Goal: Information Seeking & Learning: Learn about a topic

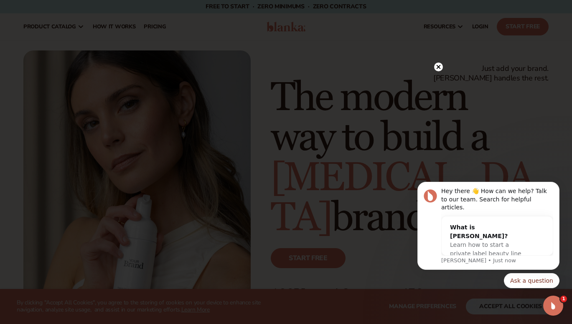
click at [436, 71] on circle at bounding box center [438, 67] width 9 height 9
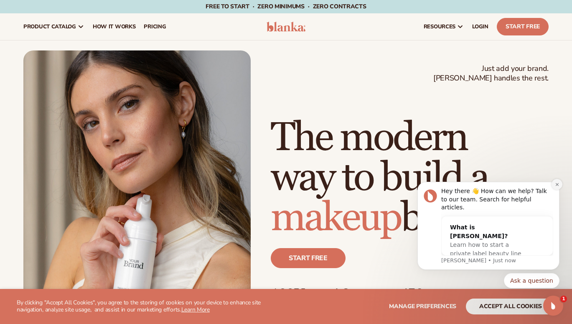
click at [556, 187] on icon "Dismiss notification" at bounding box center [557, 184] width 5 height 5
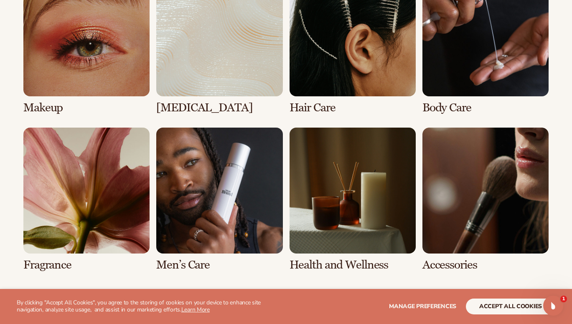
scroll to position [1561, 0]
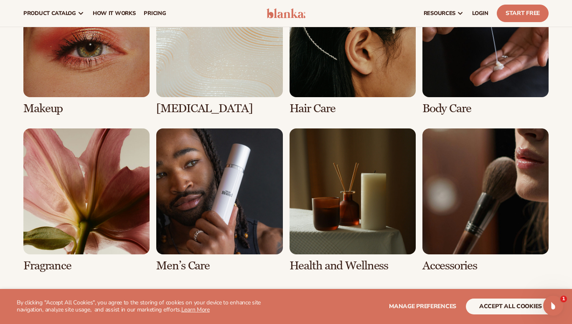
click at [261, 227] on link "6 / 8" at bounding box center [219, 201] width 126 height 144
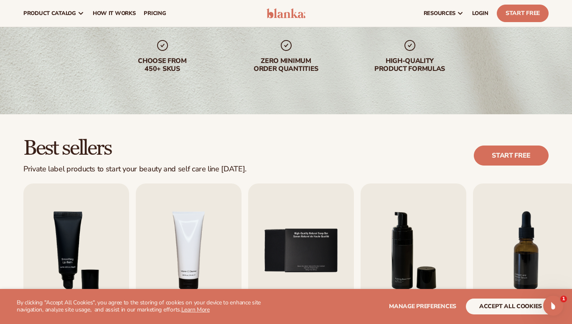
click at [446, 152] on div "Best sellers Private label products to start your beauty and self care line tod…" at bounding box center [285, 156] width 525 height 36
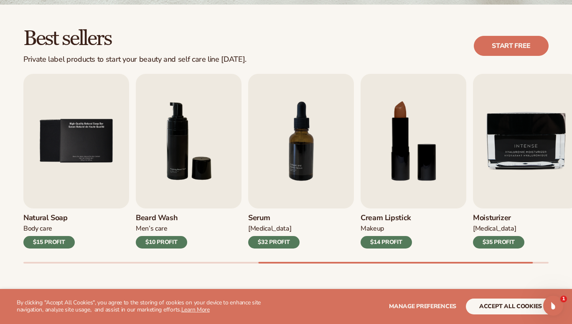
scroll to position [219, 0]
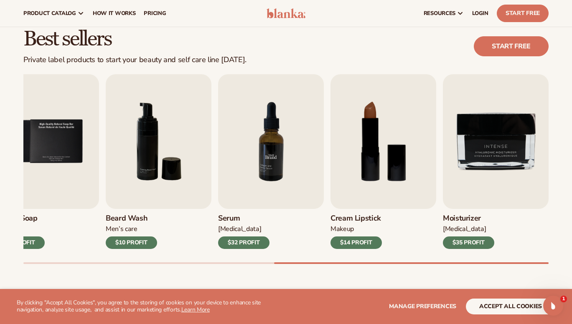
click at [270, 172] on img "7 / 9" at bounding box center [271, 141] width 106 height 135
click at [272, 189] on img "7 / 9" at bounding box center [271, 141] width 106 height 135
click at [275, 158] on img "7 / 9" at bounding box center [271, 141] width 106 height 135
click at [251, 244] on div "$32 PROFIT" at bounding box center [243, 243] width 51 height 13
click at [279, 150] on img "7 / 9" at bounding box center [271, 141] width 106 height 135
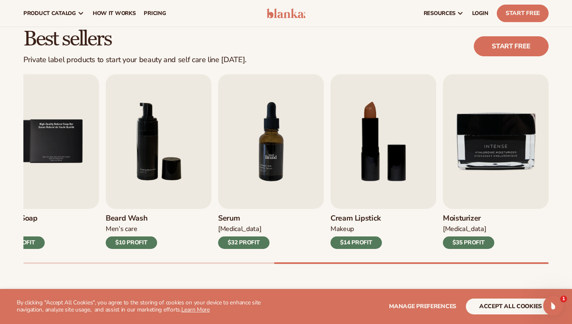
click at [279, 150] on img "7 / 9" at bounding box center [271, 141] width 106 height 135
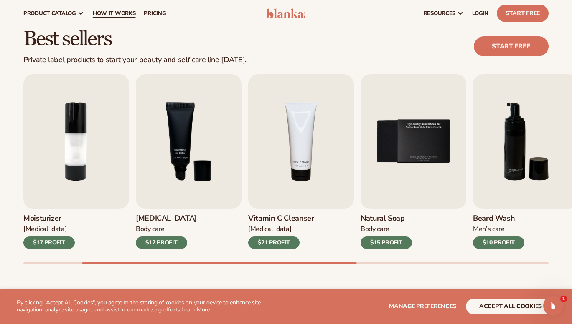
click at [124, 12] on span "How It Works" at bounding box center [114, 13] width 43 height 7
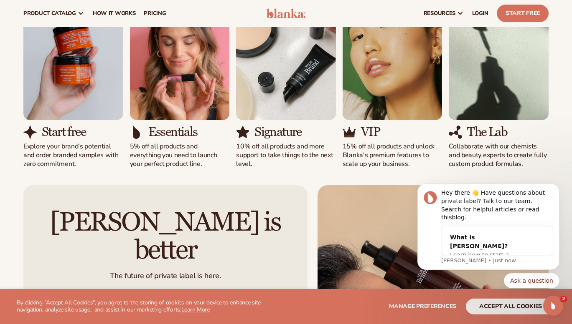
scroll to position [541, 0]
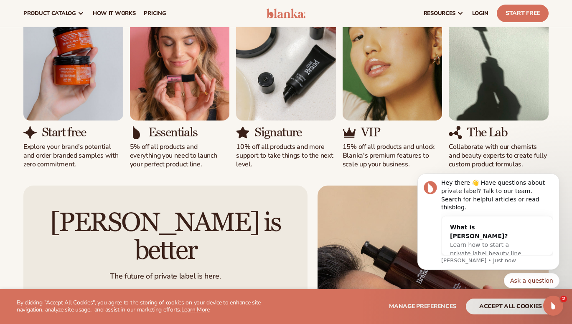
click at [500, 160] on body "Hey there 👋 Have questions about private label? Talk to our team. Search for he…" at bounding box center [488, 229] width 160 height 140
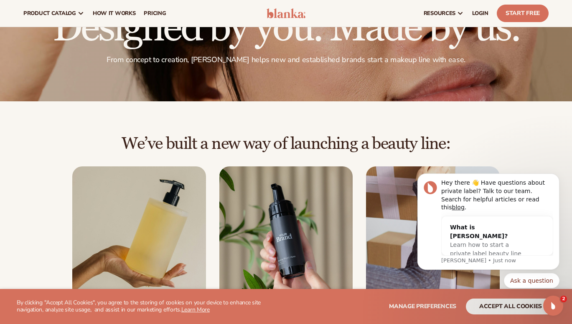
scroll to position [0, 0]
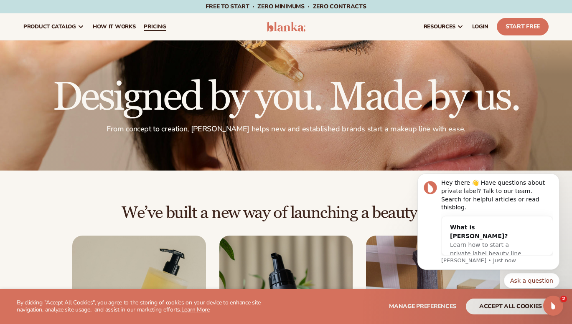
click at [160, 28] on span "pricing" at bounding box center [155, 26] width 22 height 7
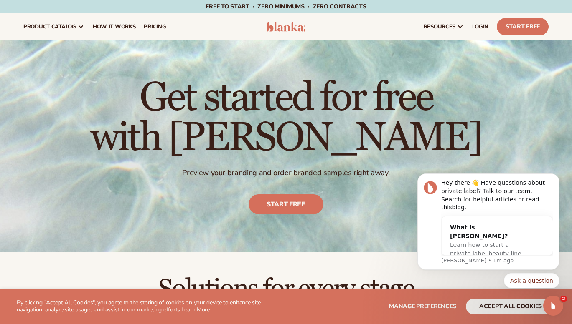
click at [399, 127] on h1 "Get started for free with Blanka" at bounding box center [285, 118] width 391 height 80
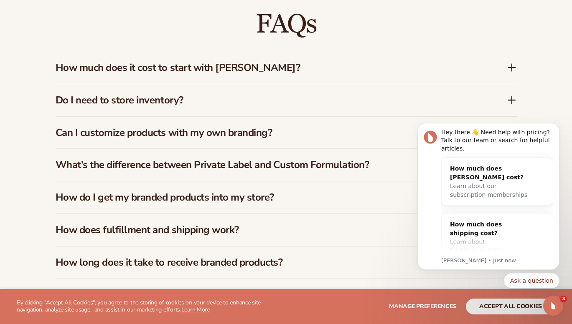
scroll to position [1197, 0]
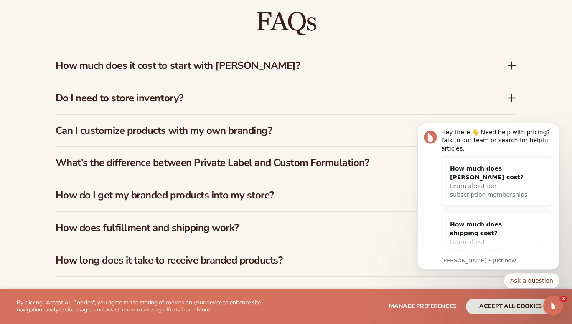
click at [287, 60] on h3 "How much does it cost to start with Blanka?" at bounding box center [269, 66] width 426 height 12
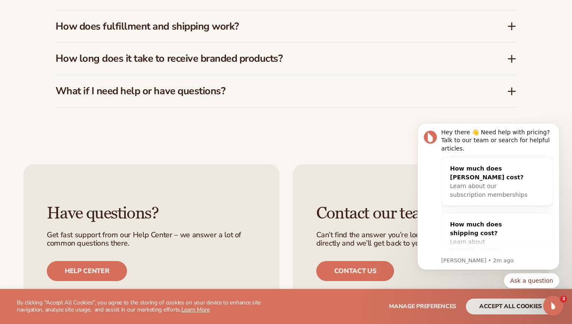
scroll to position [1435, 0]
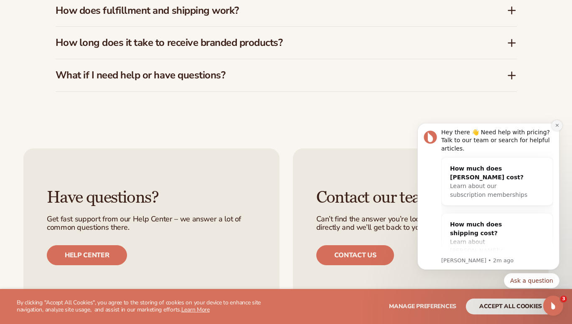
click at [555, 122] on button "Dismiss notification" at bounding box center [556, 125] width 11 height 11
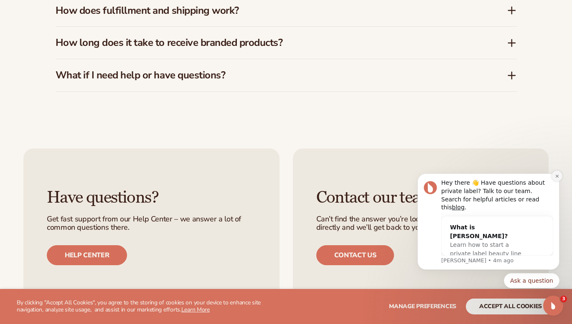
click at [559, 182] on button "Dismiss notification" at bounding box center [556, 176] width 11 height 11
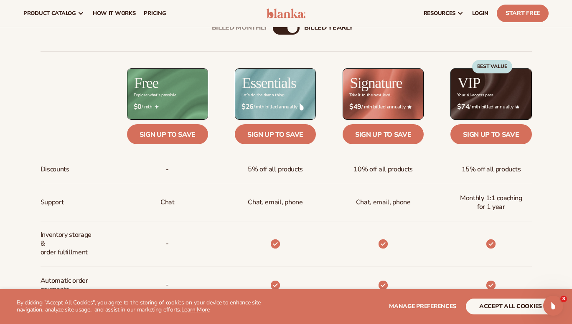
scroll to position [291, 0]
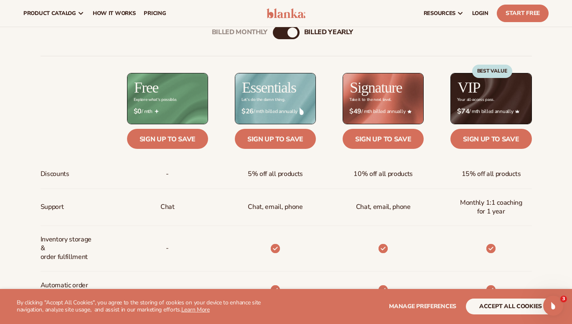
click at [293, 30] on div "billed Yearly" at bounding box center [292, 33] width 10 height 10
click at [285, 34] on div "Billed Monthly billed Yearly" at bounding box center [286, 32] width 27 height 13
click at [279, 33] on div "Billed Monthly" at bounding box center [278, 33] width 10 height 10
click at [316, 63] on div "Discounts Support Inventory storage &   order fulfillment Automatic order payme…" at bounding box center [286, 299] width 491 height 487
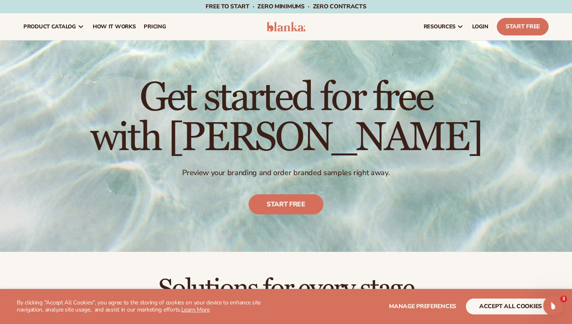
scroll to position [0, 0]
